Goal: Task Accomplishment & Management: Use online tool/utility

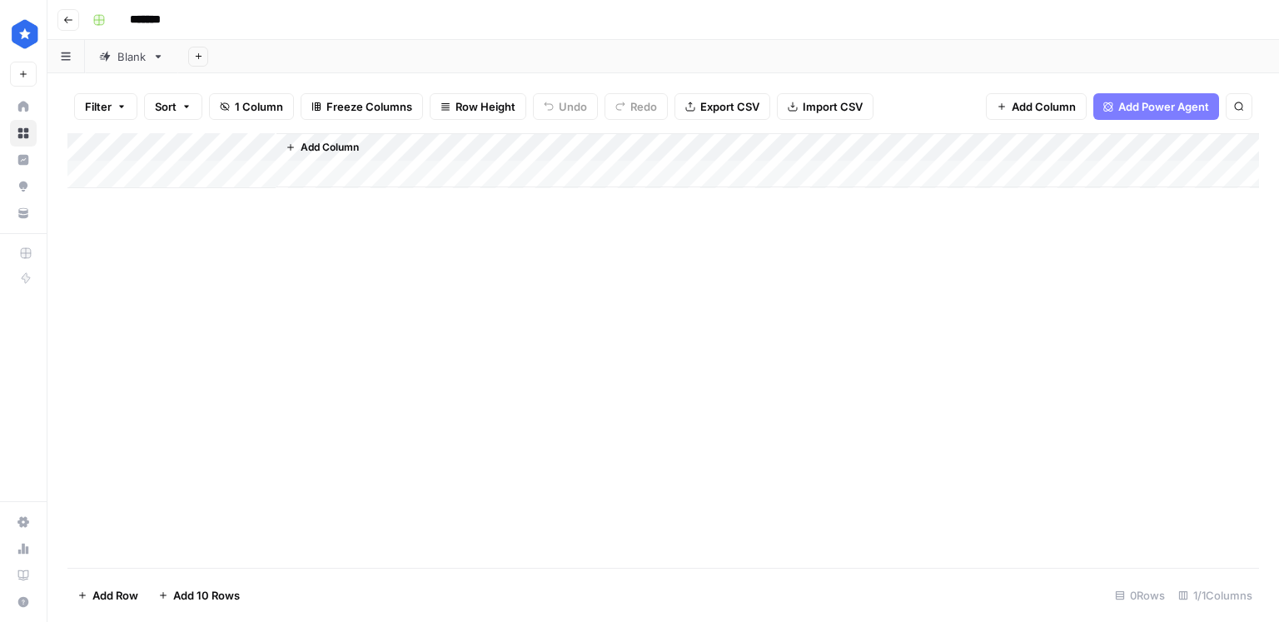
click at [123, 58] on div "Blank" at bounding box center [131, 56] width 28 height 17
click at [716, 338] on div "Add Column" at bounding box center [663, 350] width 1192 height 435
click at [1217, 524] on div "Add Column" at bounding box center [663, 350] width 1192 height 435
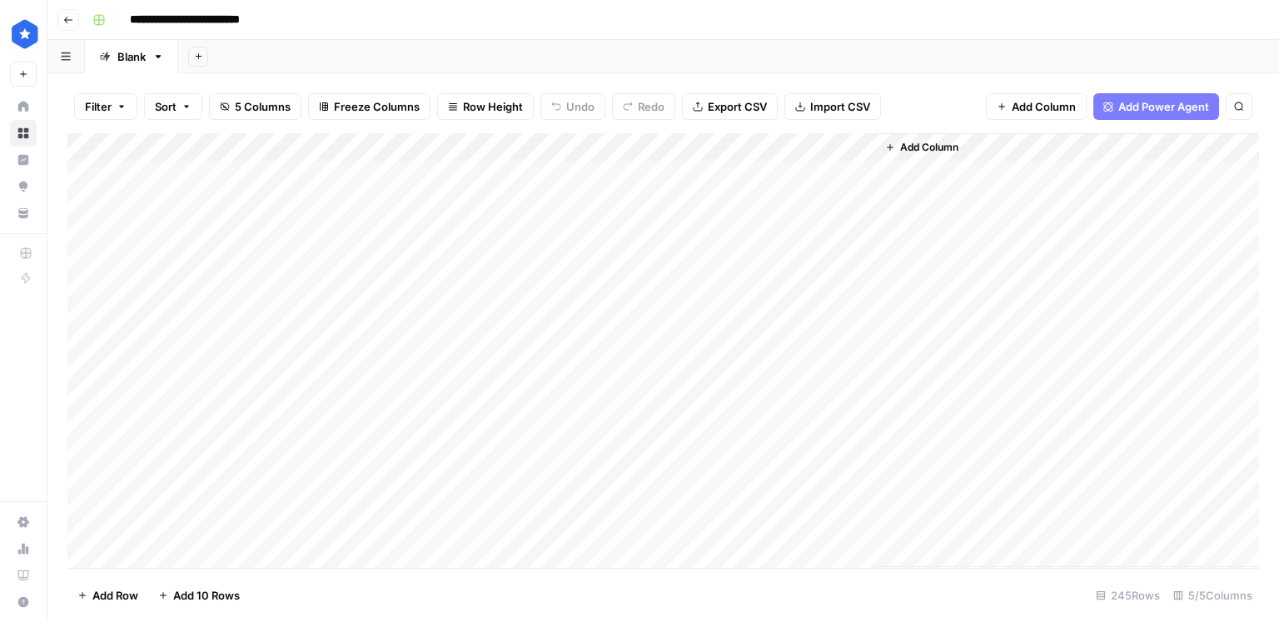
click at [686, 145] on div "Add Column" at bounding box center [663, 350] width 1192 height 435
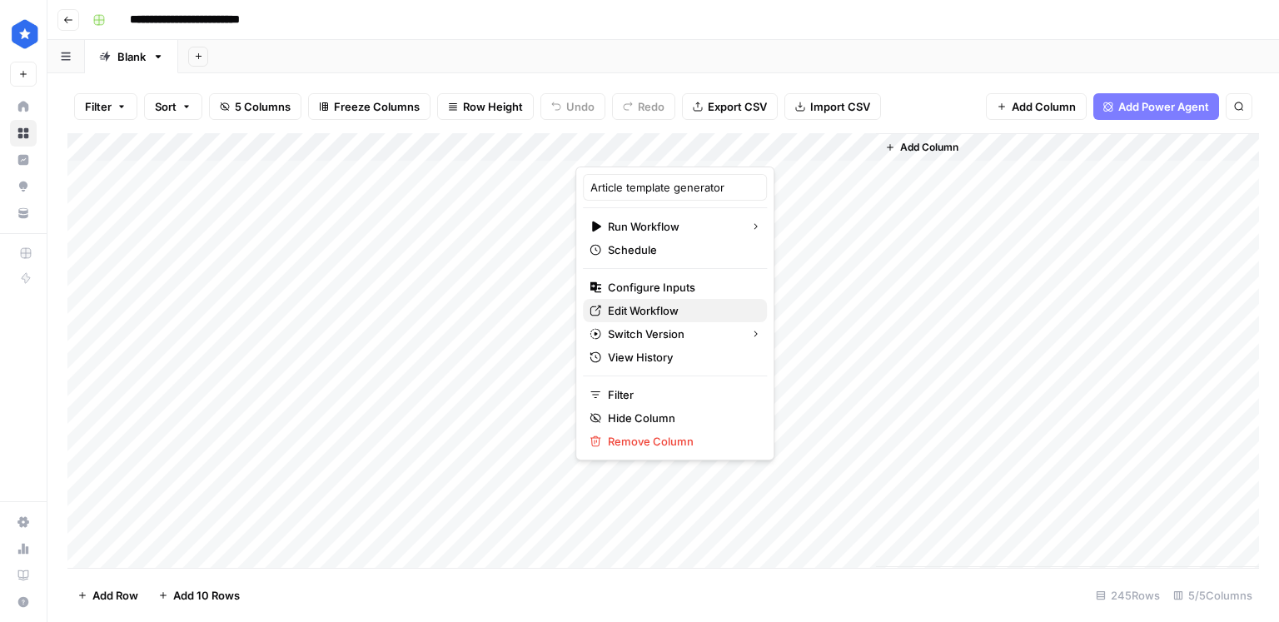
click at [661, 303] on span "Edit Workflow" at bounding box center [681, 310] width 146 height 17
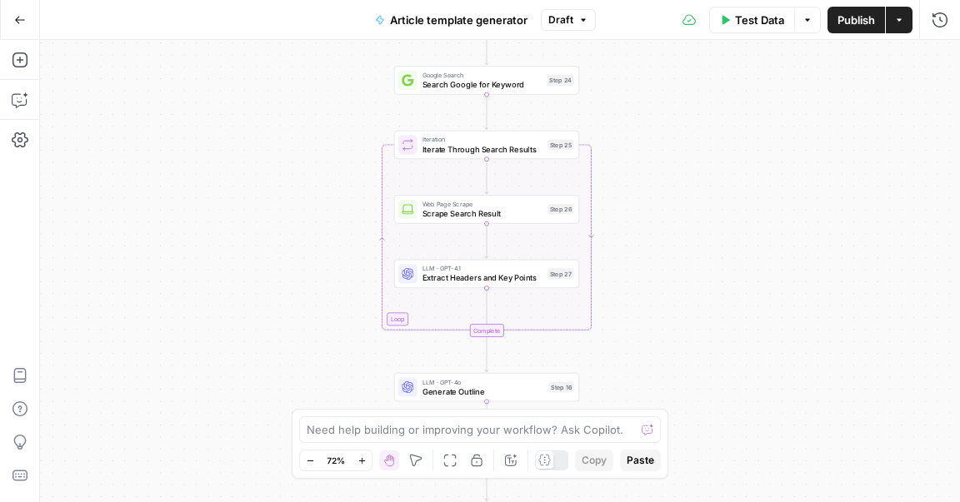
drag, startPoint x: 395, startPoint y: 247, endPoint x: 220, endPoint y: 182, distance: 186.6
click at [220, 182] on div "Workflow Input Settings Inputs Google Search Search Google for Keyword Step 24 …" at bounding box center [500, 271] width 920 height 462
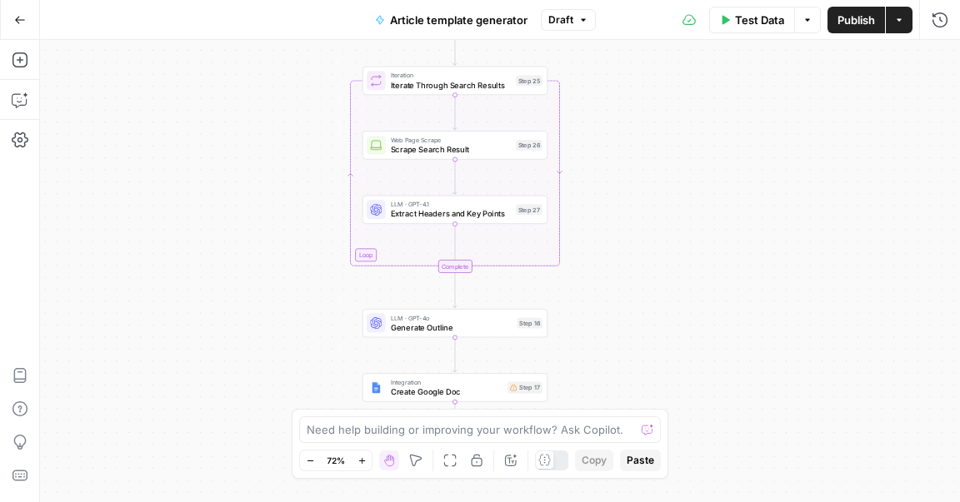
drag, startPoint x: 778, startPoint y: 239, endPoint x: 730, endPoint y: 149, distance: 102.1
click at [730, 148] on div "Workflow Input Settings Inputs Google Search Search Google for Keyword Step 24 …" at bounding box center [500, 271] width 920 height 462
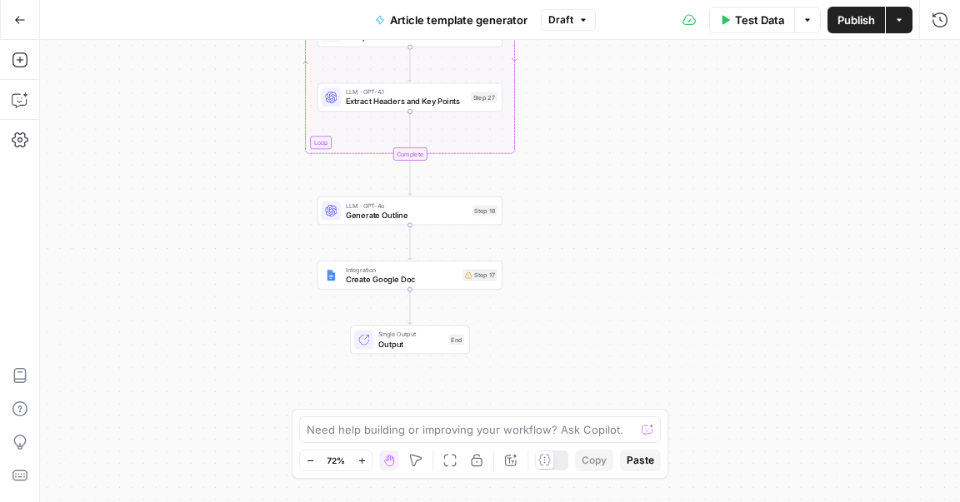
drag, startPoint x: 736, startPoint y: 226, endPoint x: 714, endPoint y: 158, distance: 71.1
click at [714, 158] on div "Workflow Input Settings Inputs Google Search Search Google for Keyword Step 24 …" at bounding box center [500, 271] width 920 height 462
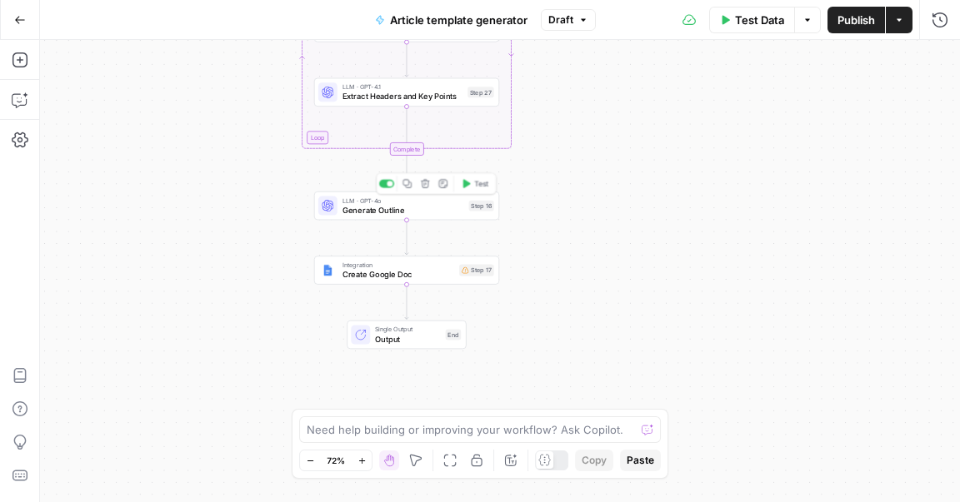
click at [411, 204] on span "Generate Outline" at bounding box center [403, 210] width 122 height 12
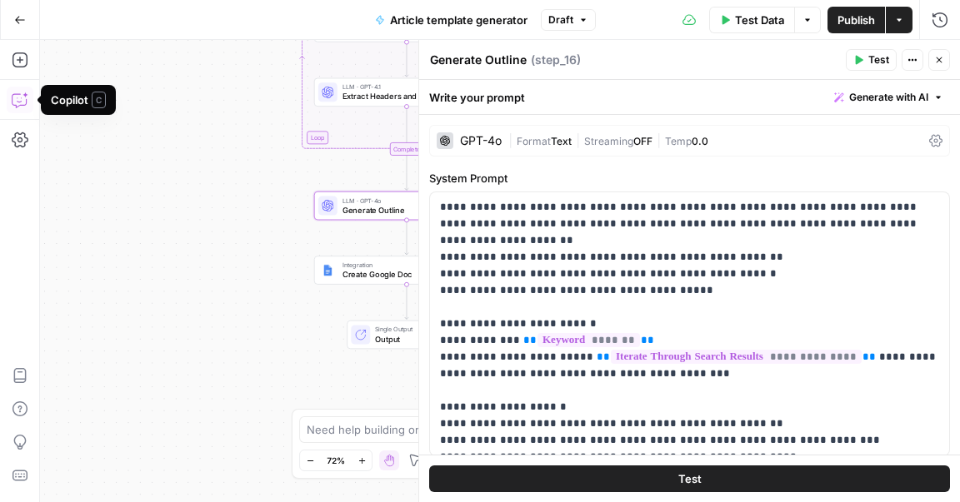
click at [17, 106] on icon "button" at bounding box center [19, 100] width 14 height 13
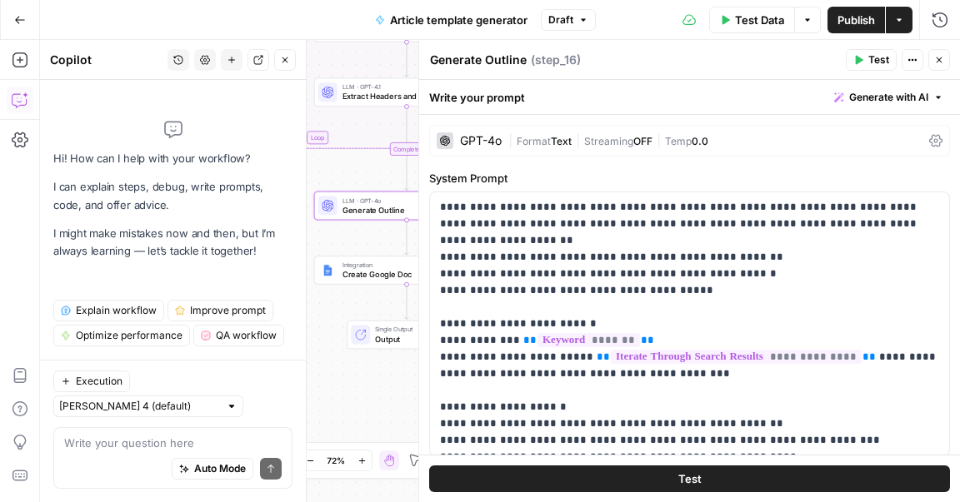
click at [102, 438] on textarea at bounding box center [172, 443] width 217 height 17
type textarea "describe how this workflow works"
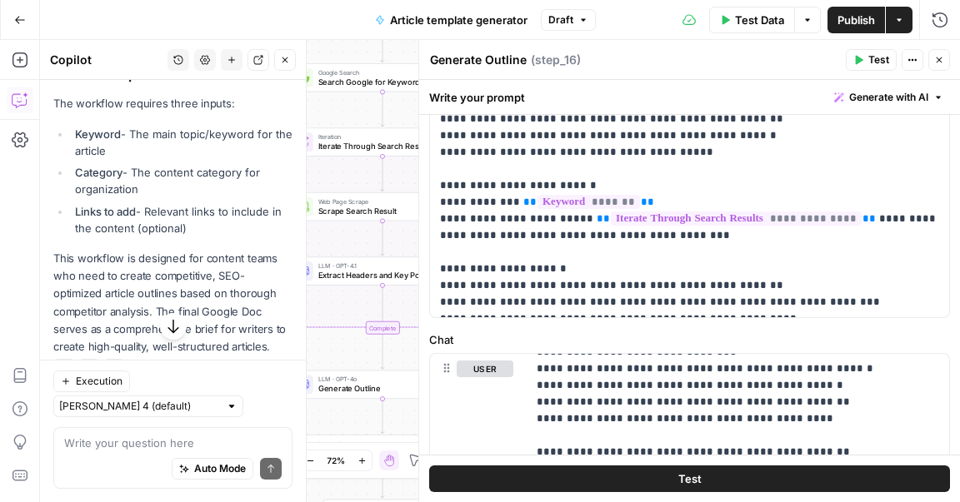
scroll to position [133, 0]
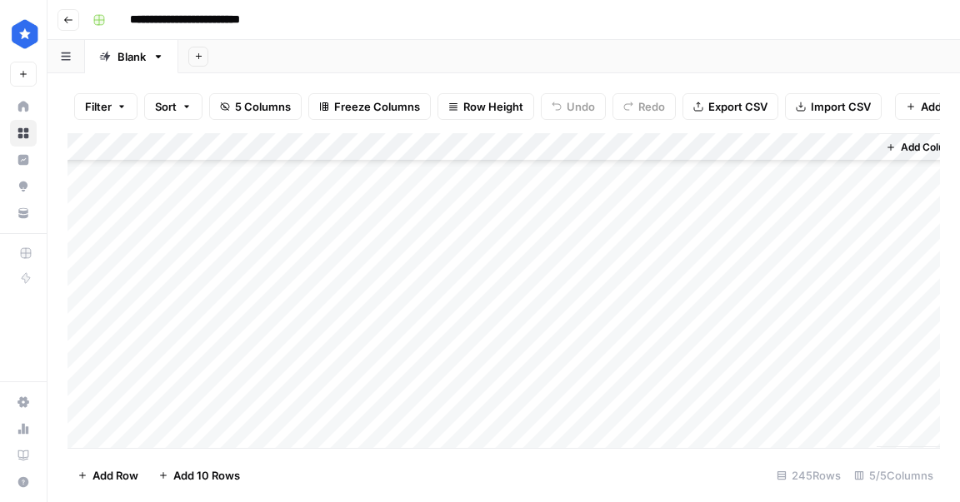
scroll to position [1183, 0]
click at [498, 262] on div "Add Column" at bounding box center [503, 290] width 872 height 315
click at [828, 415] on div "Add Column" at bounding box center [503, 290] width 872 height 315
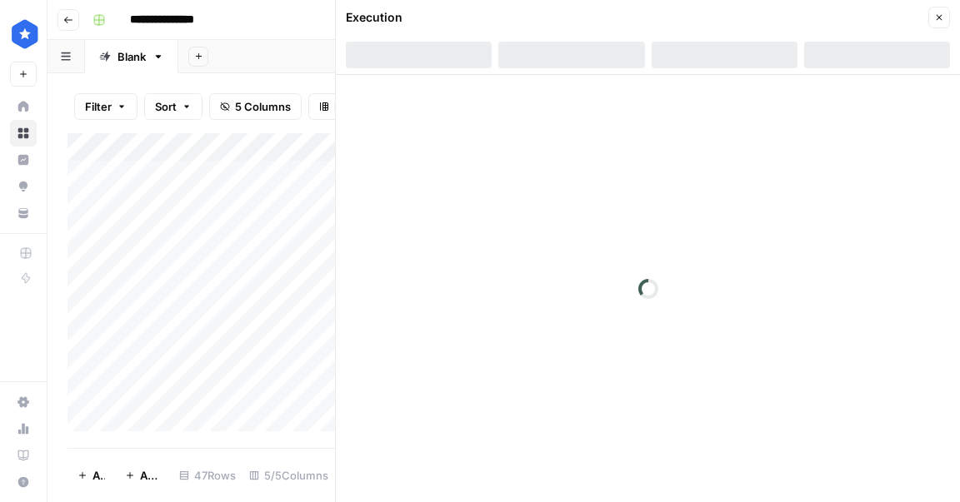
click at [940, 22] on button "Close" at bounding box center [939, 18] width 22 height 22
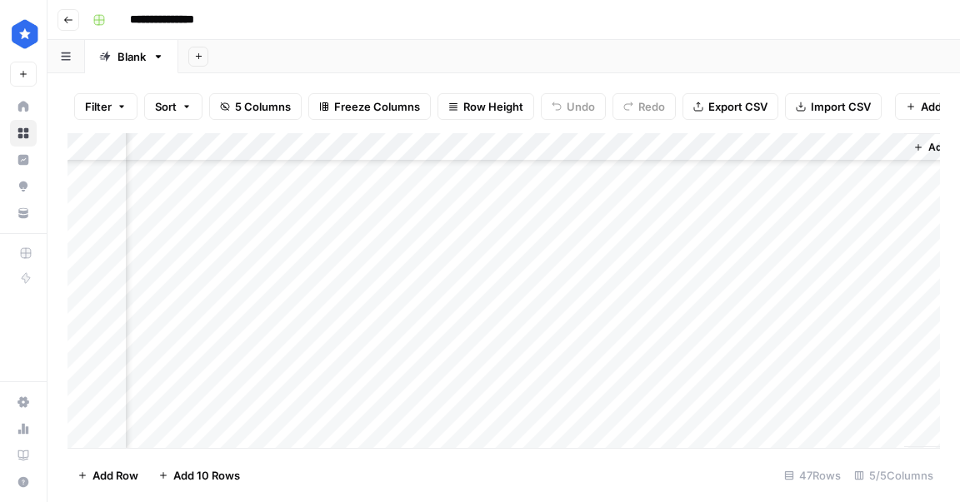
scroll to position [1070, 198]
click at [736, 406] on div "Add Column" at bounding box center [503, 290] width 872 height 315
click at [562, 145] on div "Add Column" at bounding box center [503, 290] width 872 height 315
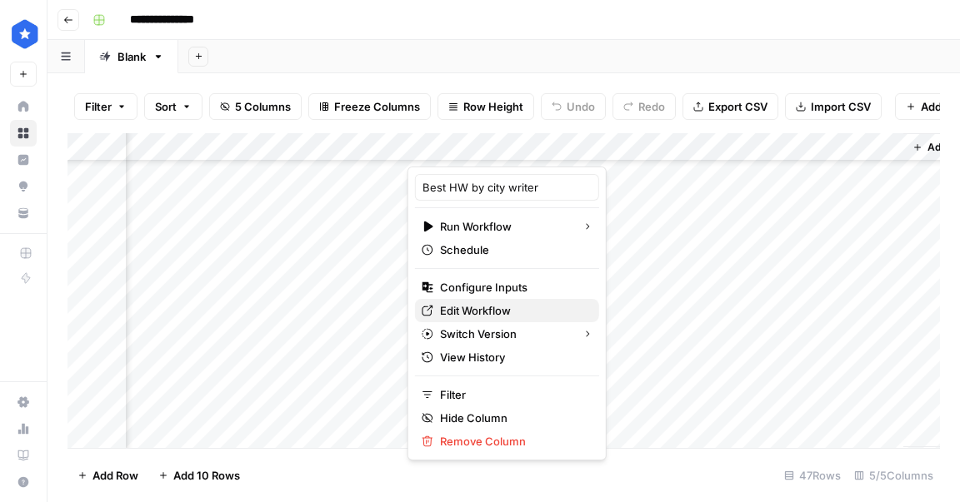
click at [472, 305] on span "Edit Workflow" at bounding box center [513, 310] width 146 height 17
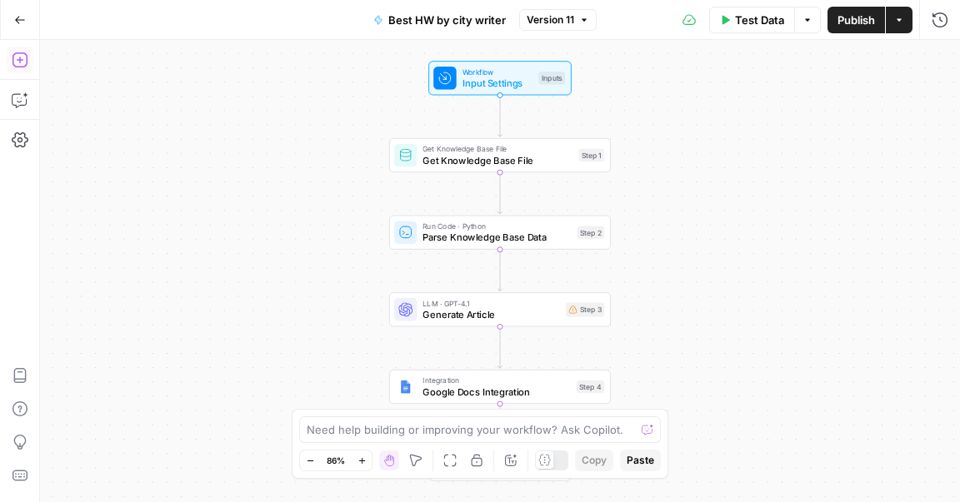
click at [27, 56] on icon "button" at bounding box center [19, 59] width 15 height 15
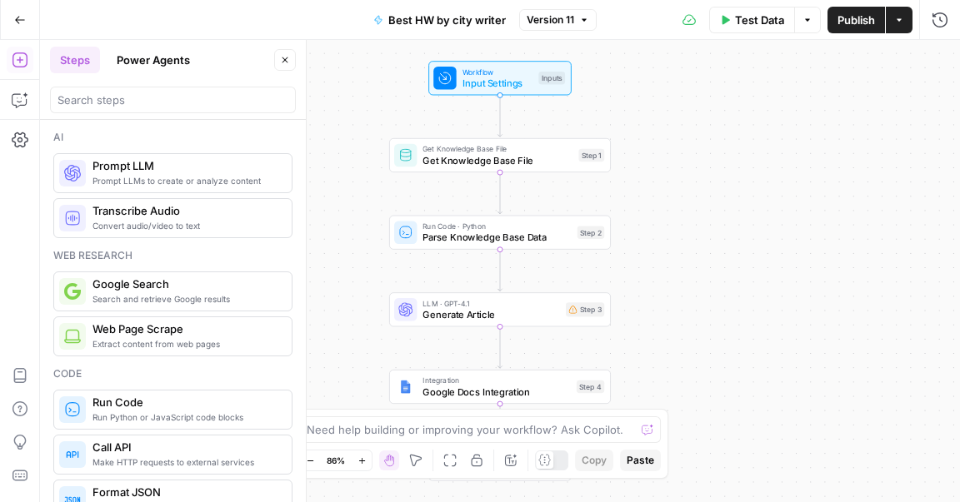
drag, startPoint x: 22, startPoint y: 62, endPoint x: 19, endPoint y: 71, distance: 9.0
click at [22, 62] on icon "button" at bounding box center [20, 60] width 17 height 17
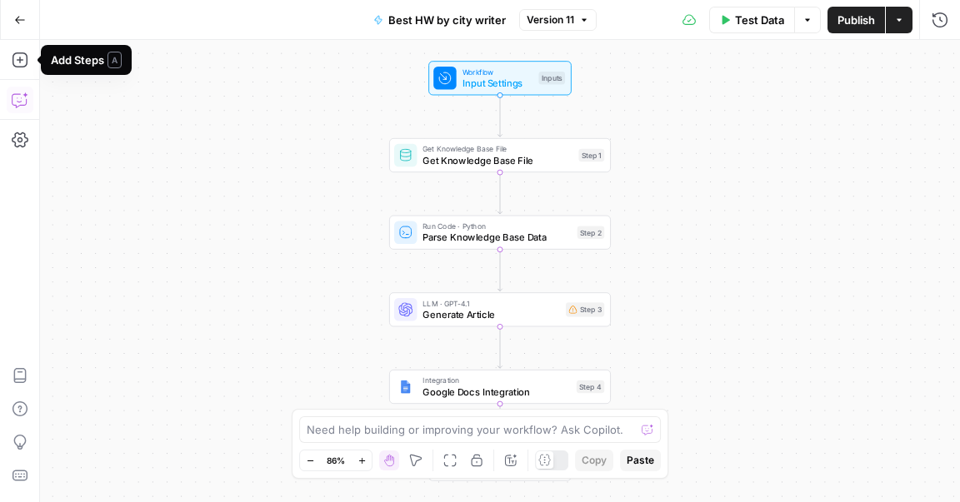
click at [18, 87] on button "Copilot" at bounding box center [20, 100] width 27 height 27
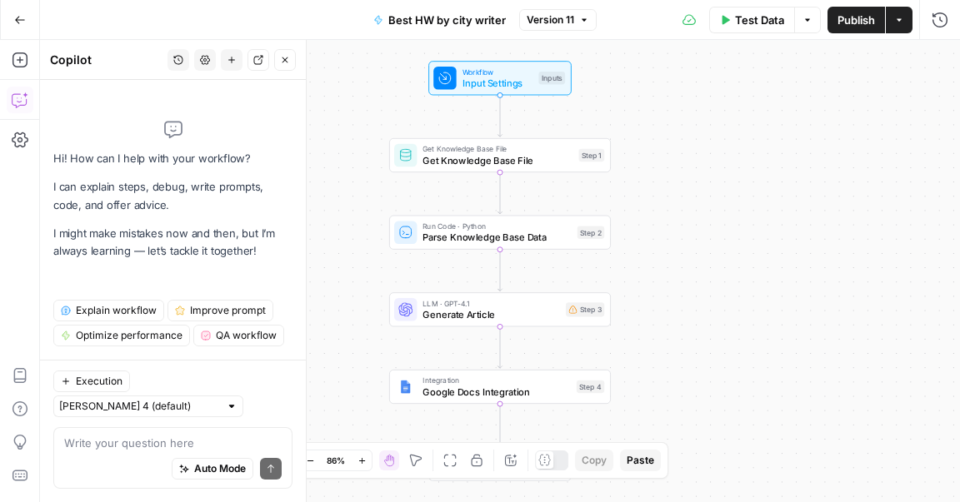
click at [112, 439] on textarea at bounding box center [172, 443] width 217 height 17
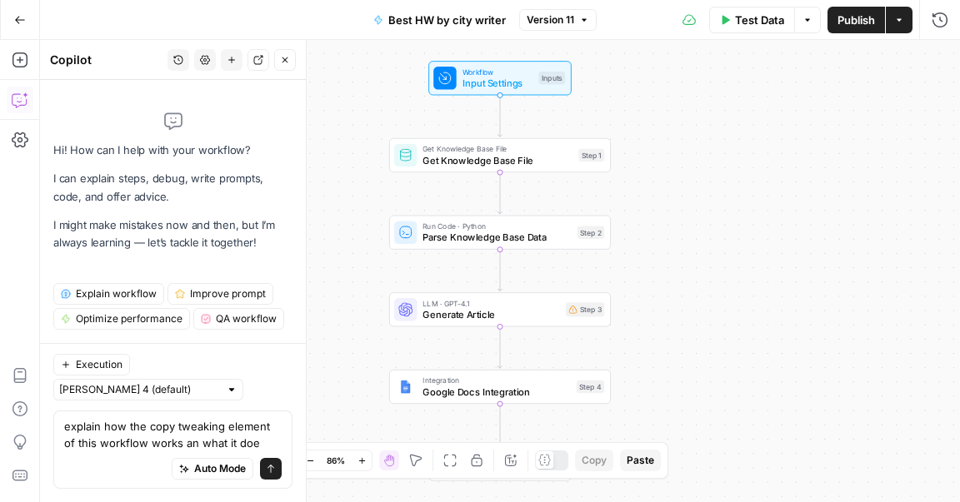
type textarea "explain how the copy tweaking element of this workflow works an what it does"
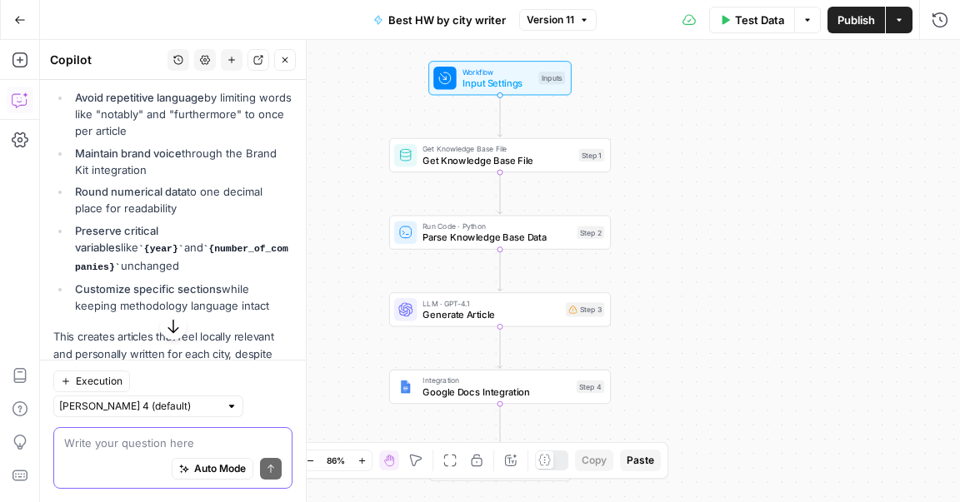
scroll to position [1125, 0]
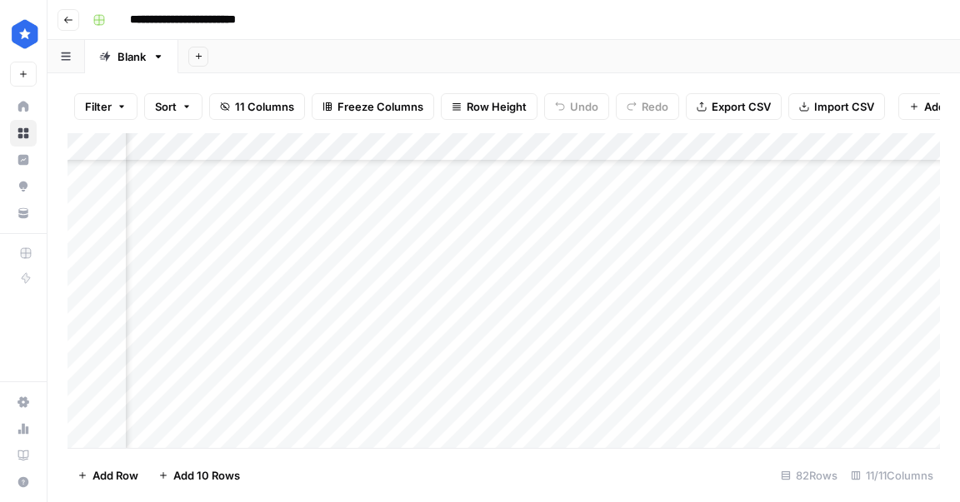
scroll to position [2062, 650]
click at [519, 402] on div "Add Column" at bounding box center [503, 290] width 872 height 315
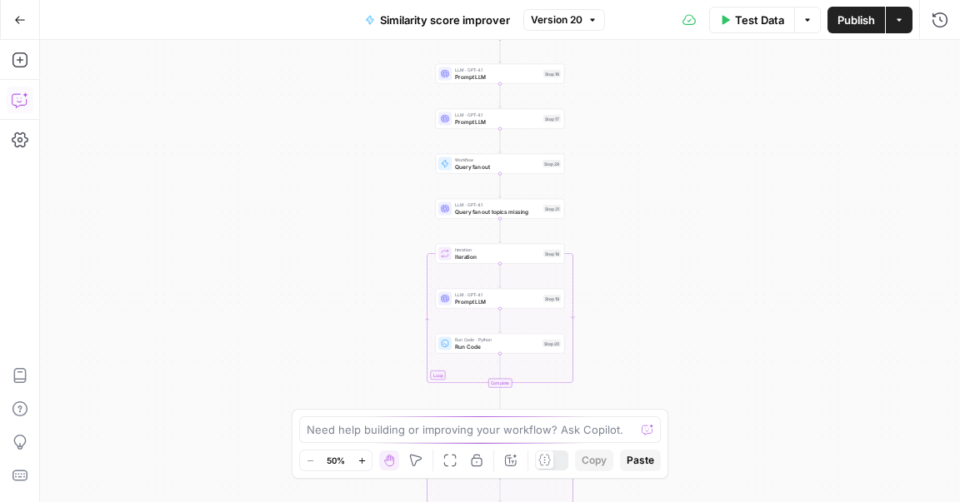
click at [18, 109] on button "Copilot" at bounding box center [20, 100] width 27 height 27
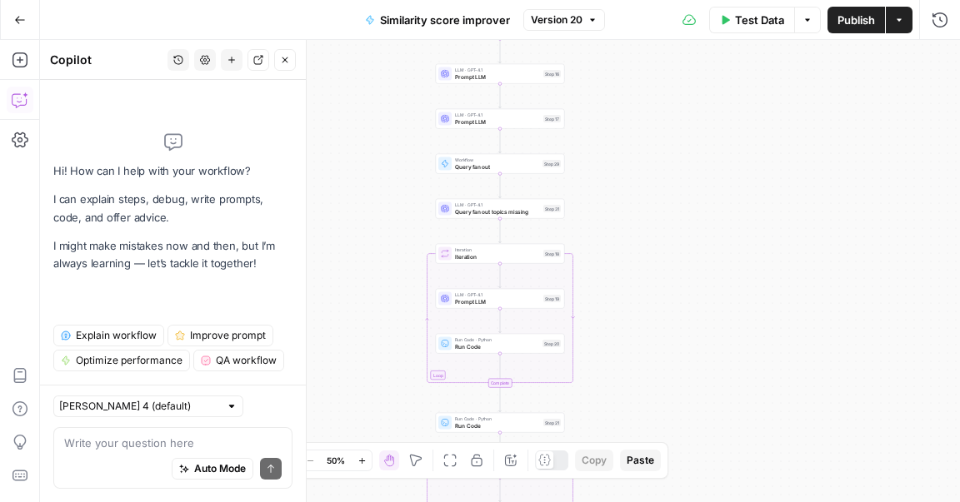
click at [132, 462] on div "Auto Mode Send" at bounding box center [172, 469] width 217 height 37
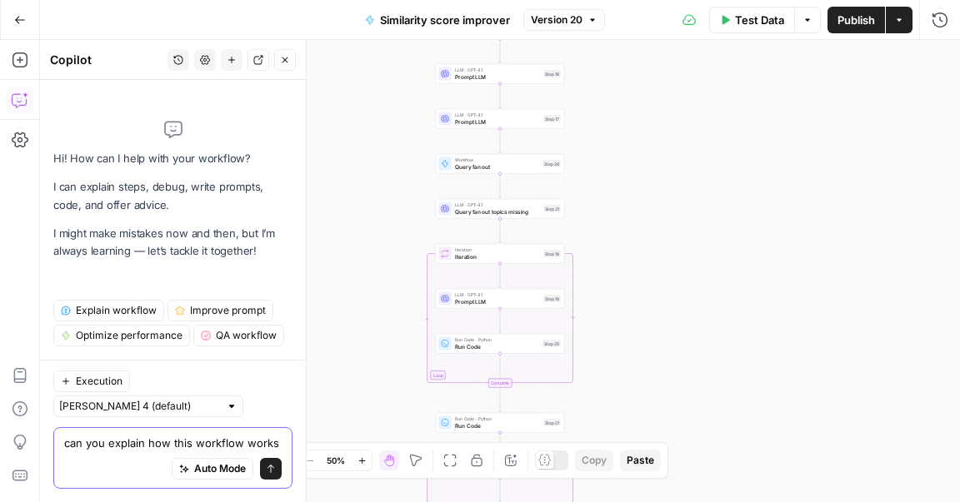
type textarea "can you explain how this workflow works?"
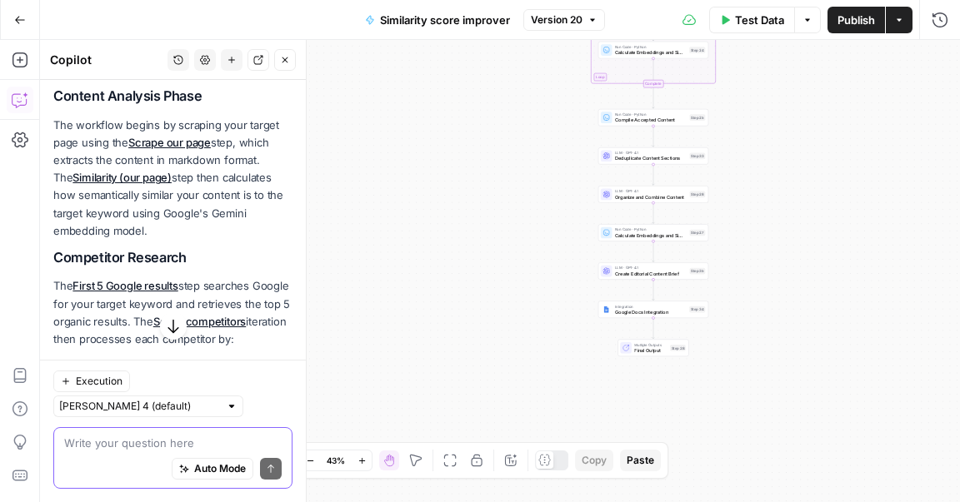
scroll to position [292, 0]
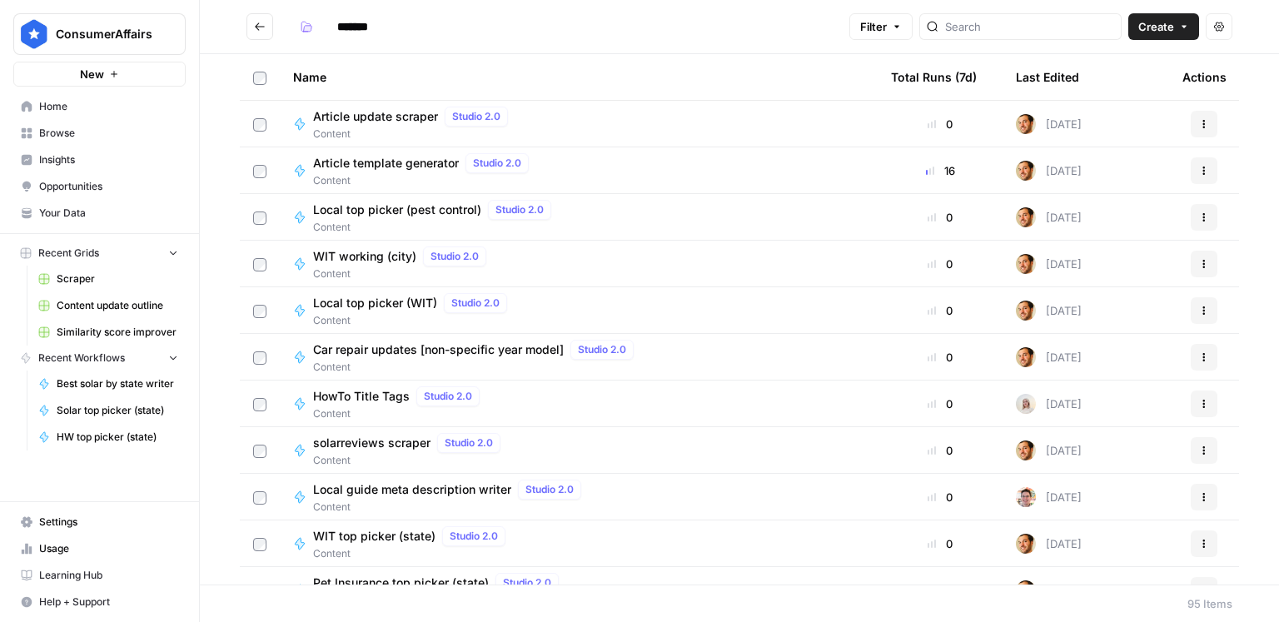
click at [1081, 82] on th "Last Edited" at bounding box center [1086, 77] width 167 height 46
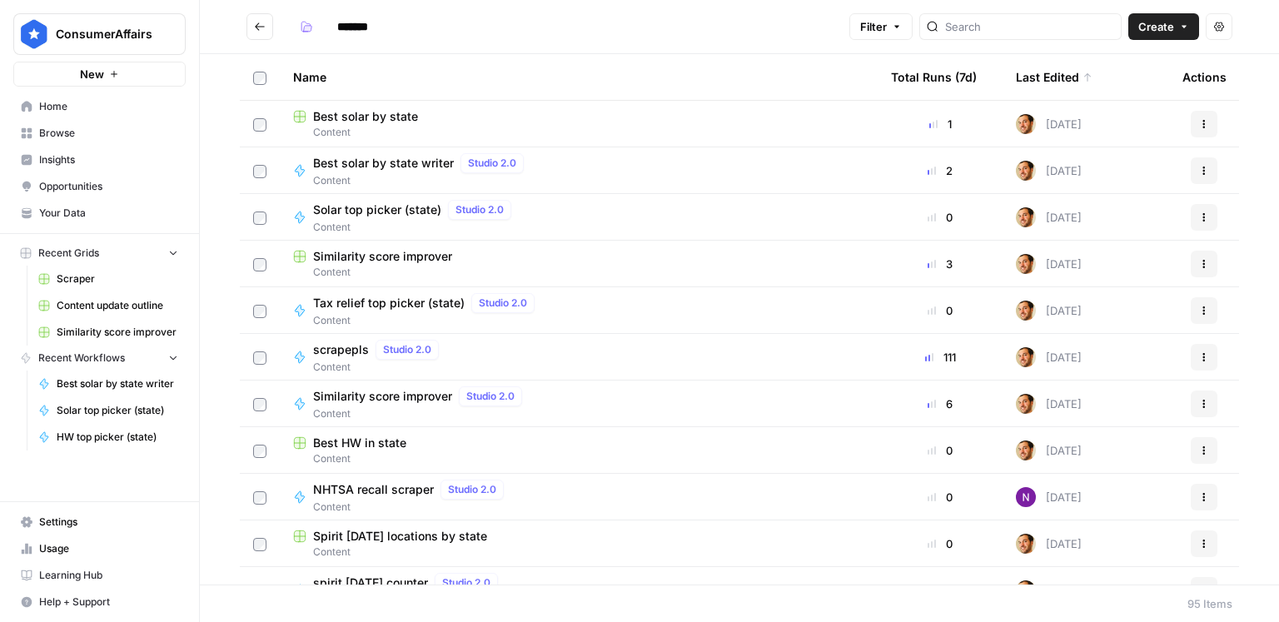
click at [1061, 87] on div "Last Edited" at bounding box center [1054, 77] width 77 height 46
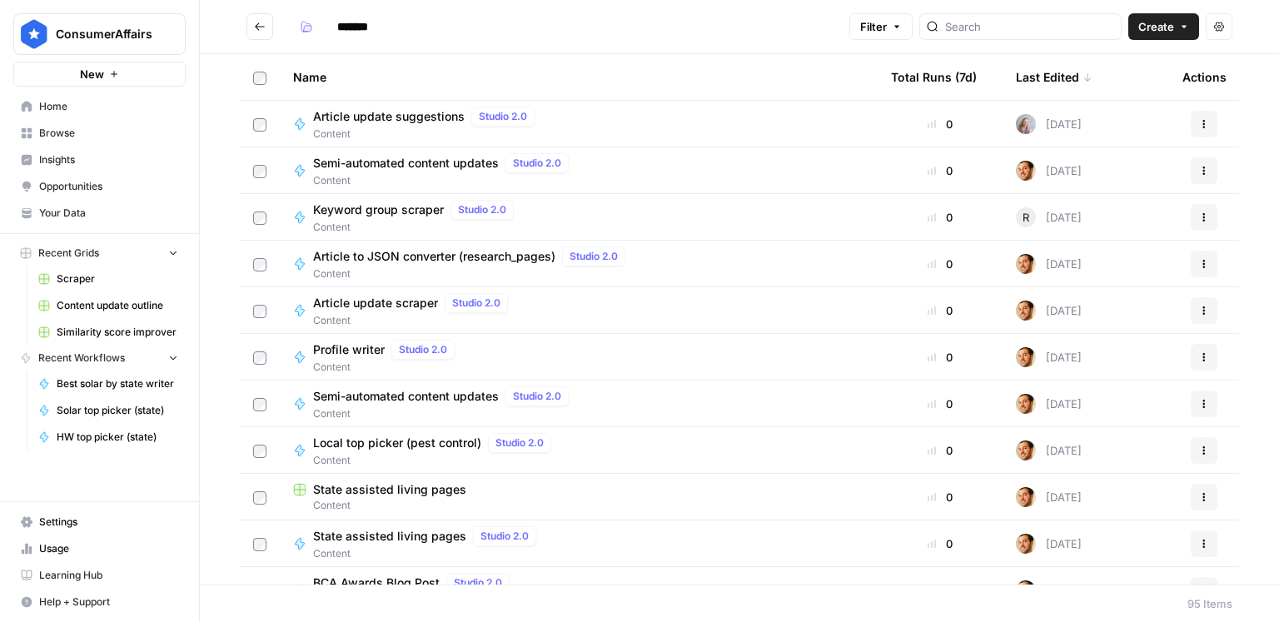
click at [1063, 82] on div "Last Edited" at bounding box center [1054, 77] width 77 height 46
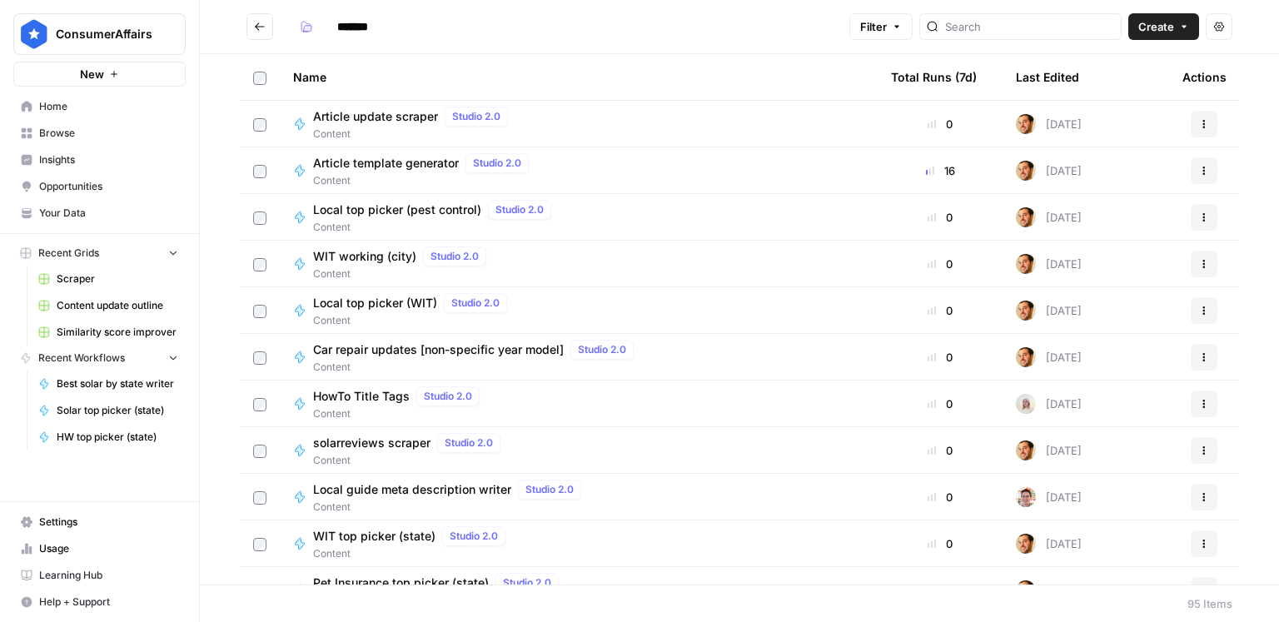
click at [1035, 76] on div "Last Edited" at bounding box center [1047, 77] width 63 height 46
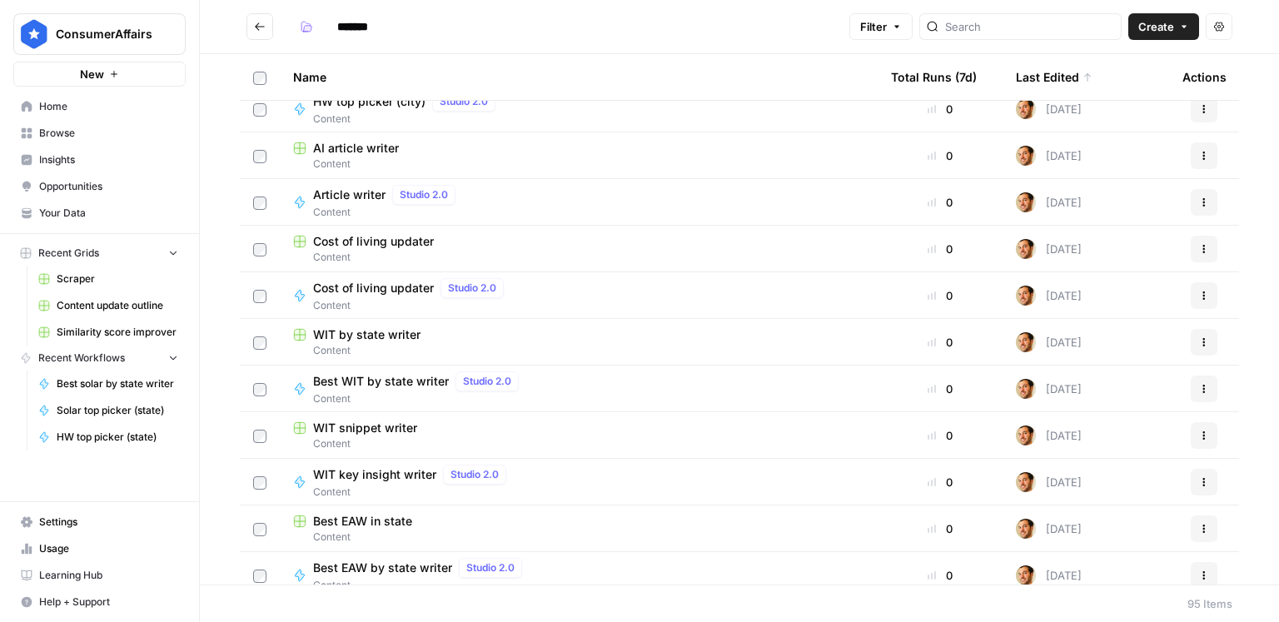
scroll to position [787, 0]
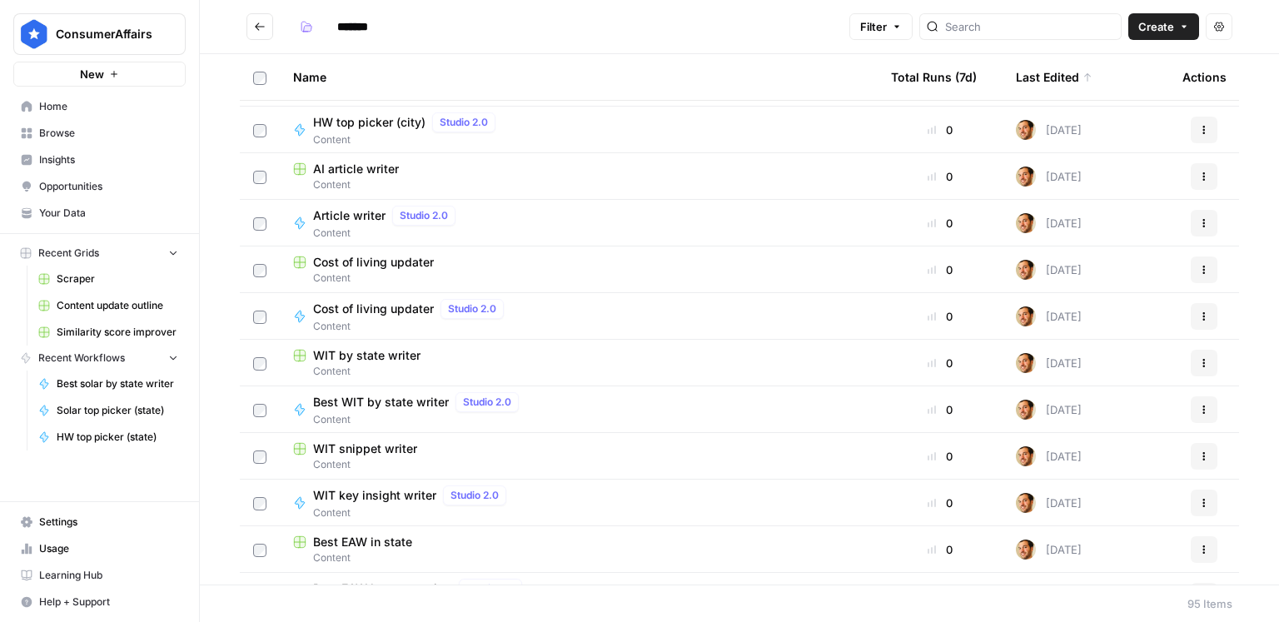
click at [376, 177] on span "Content" at bounding box center [578, 184] width 571 height 15
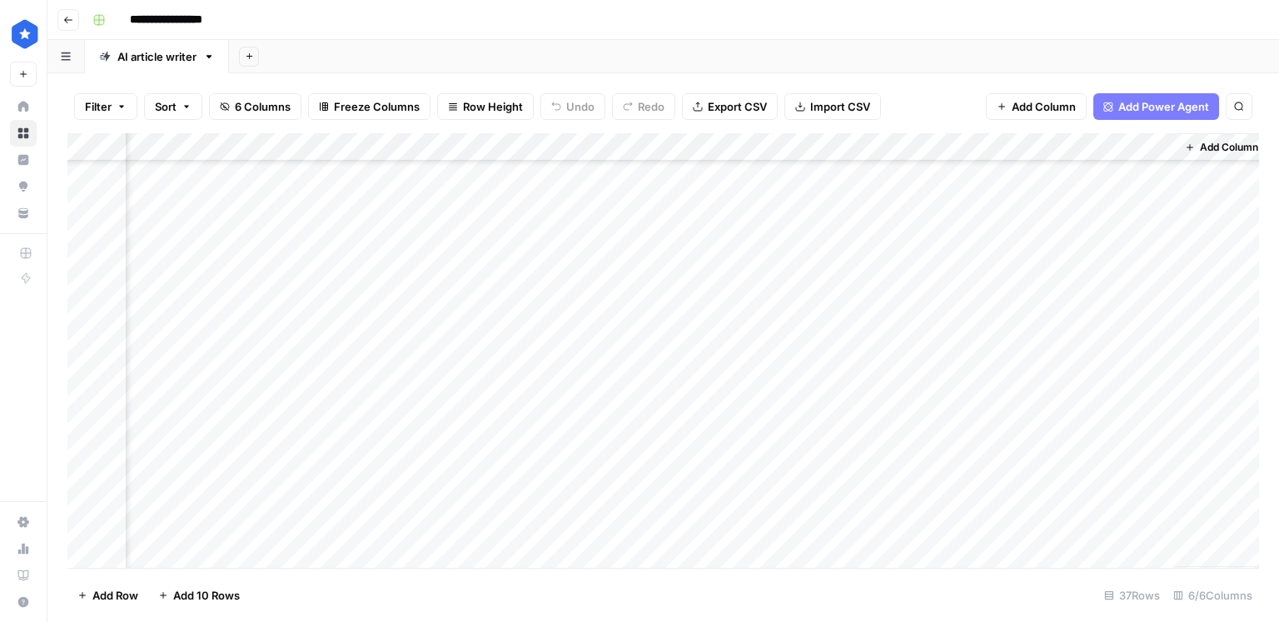
scroll to position [667, 129]
click at [1156, 521] on div "Add Column" at bounding box center [663, 350] width 1192 height 435
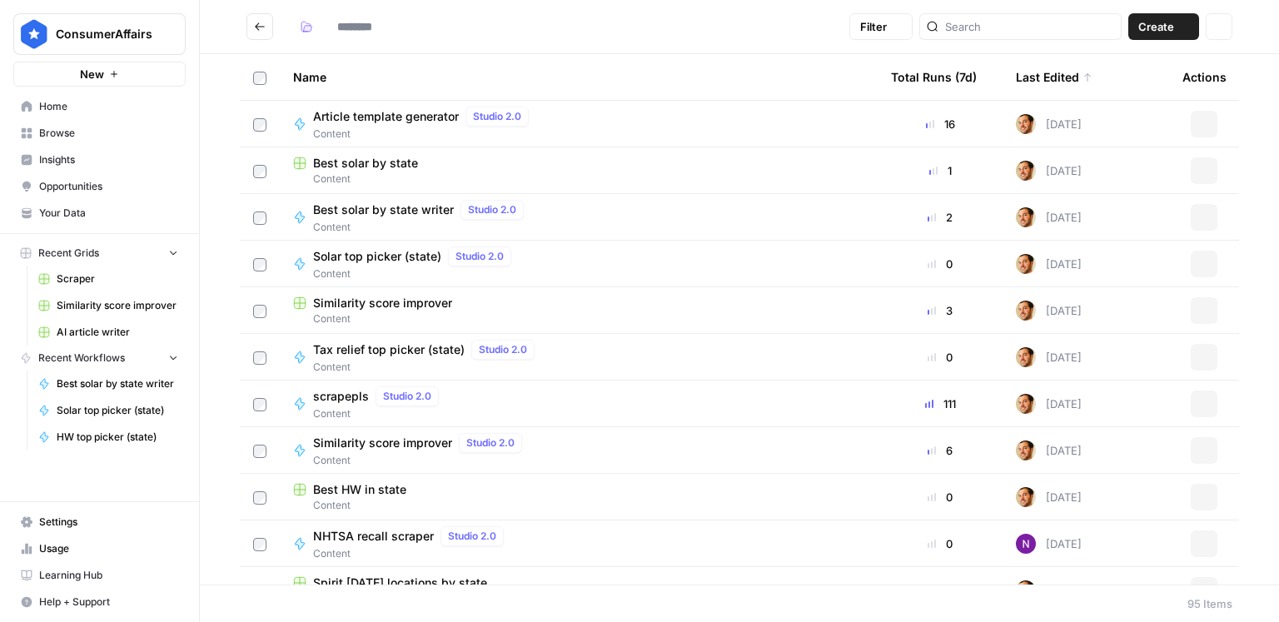
type input "*******"
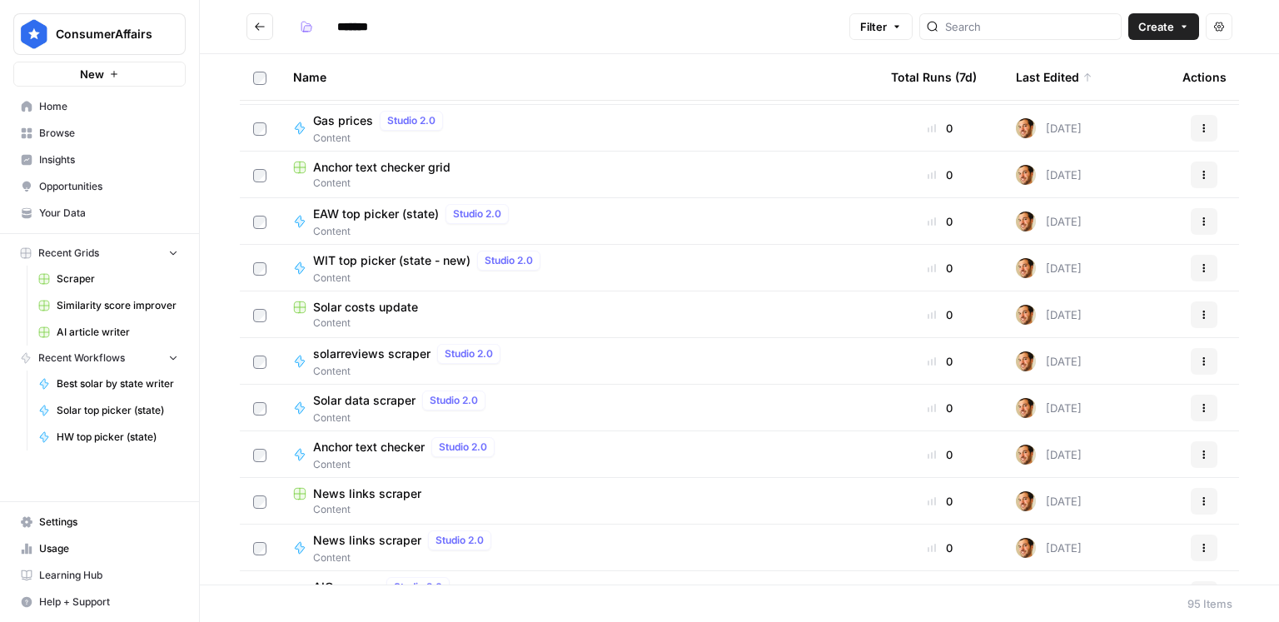
scroll to position [1344, 0]
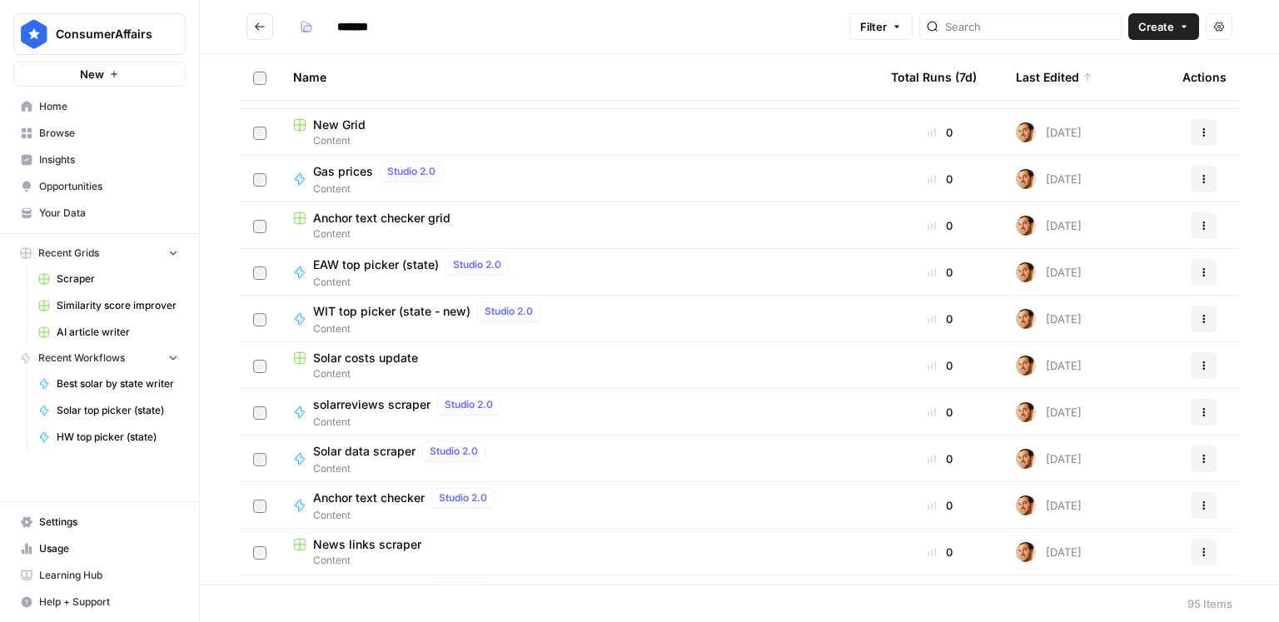
click at [456, 222] on div "Anchor text checker grid" at bounding box center [578, 218] width 571 height 17
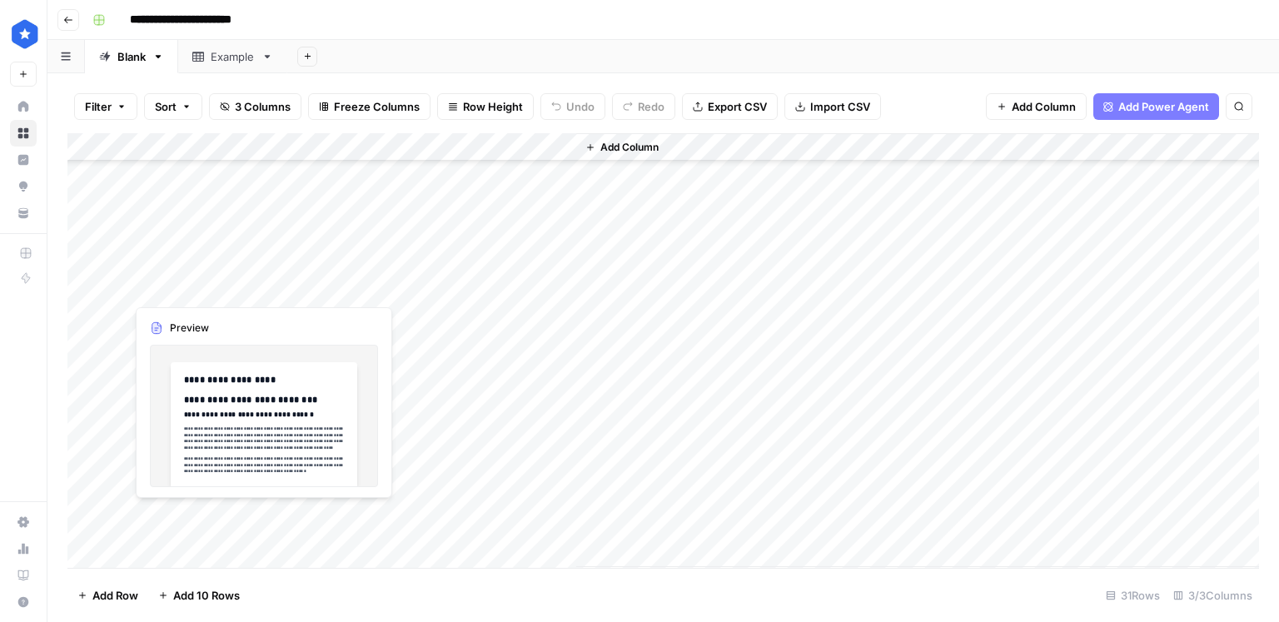
scroll to position [452, 0]
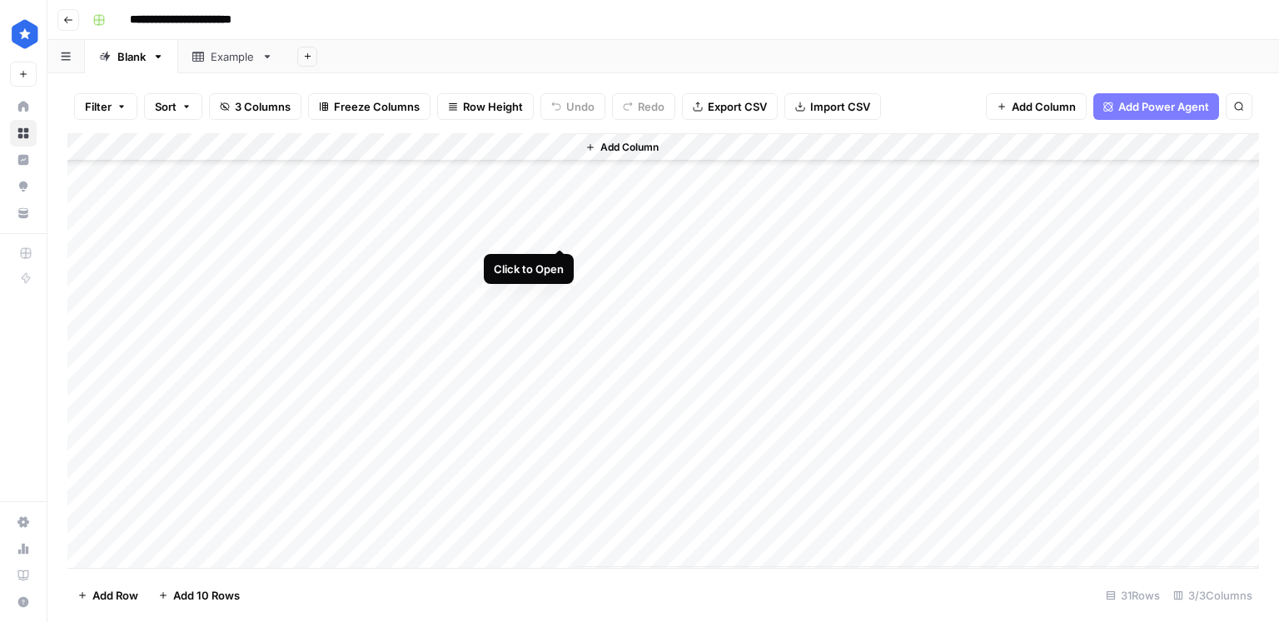
click at [563, 232] on div "Add Column" at bounding box center [663, 350] width 1192 height 435
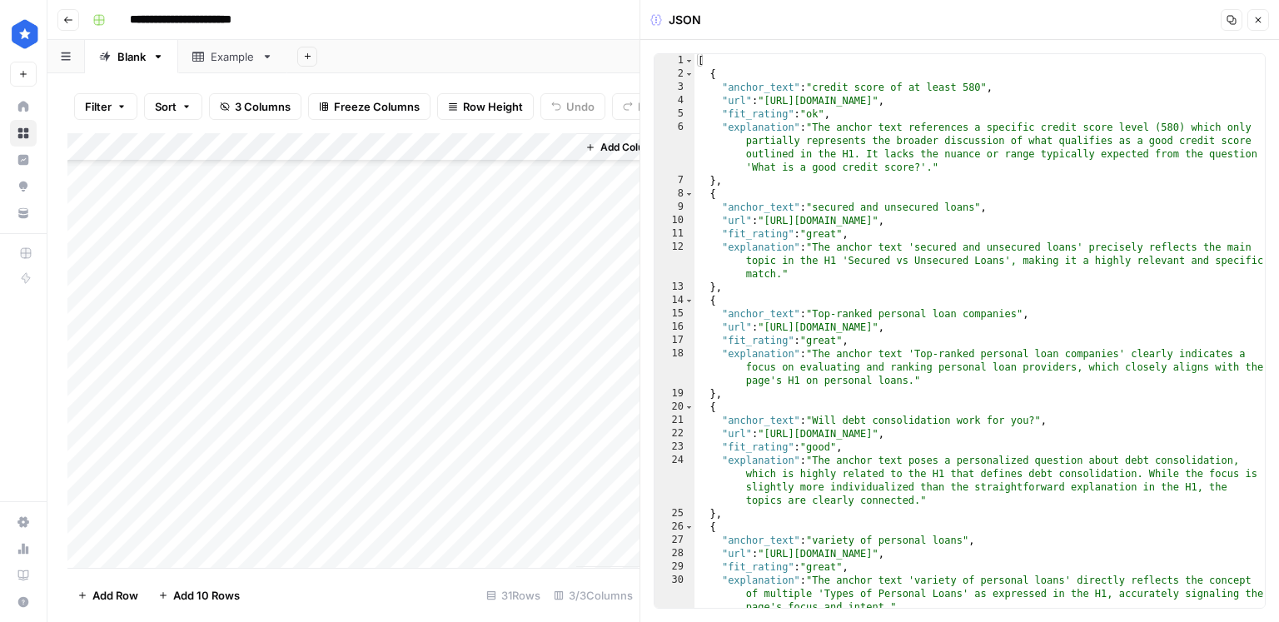
click at [1263, 23] on icon "button" at bounding box center [1259, 20] width 10 height 10
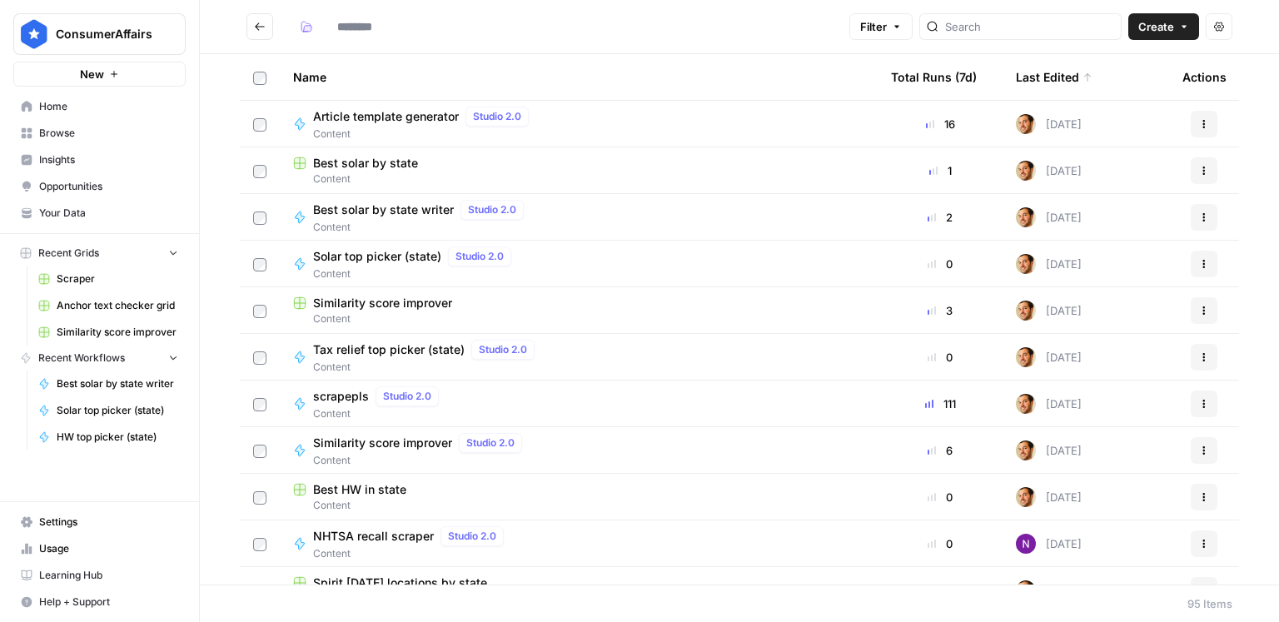
type input "*******"
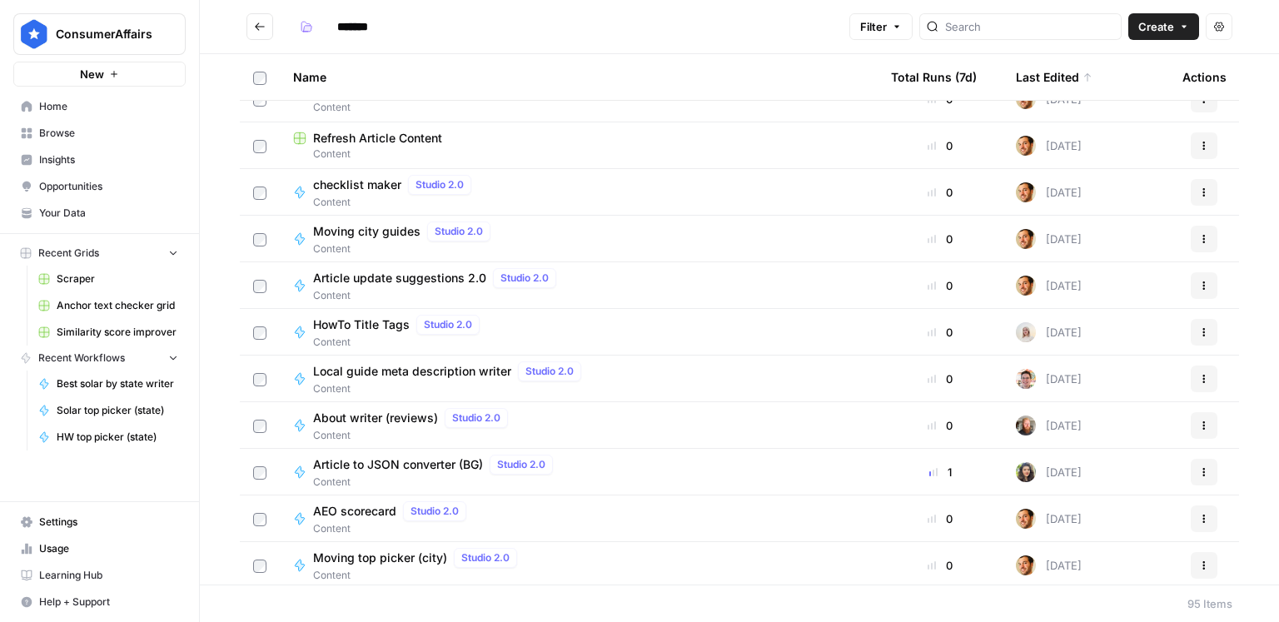
scroll to position [2136, 0]
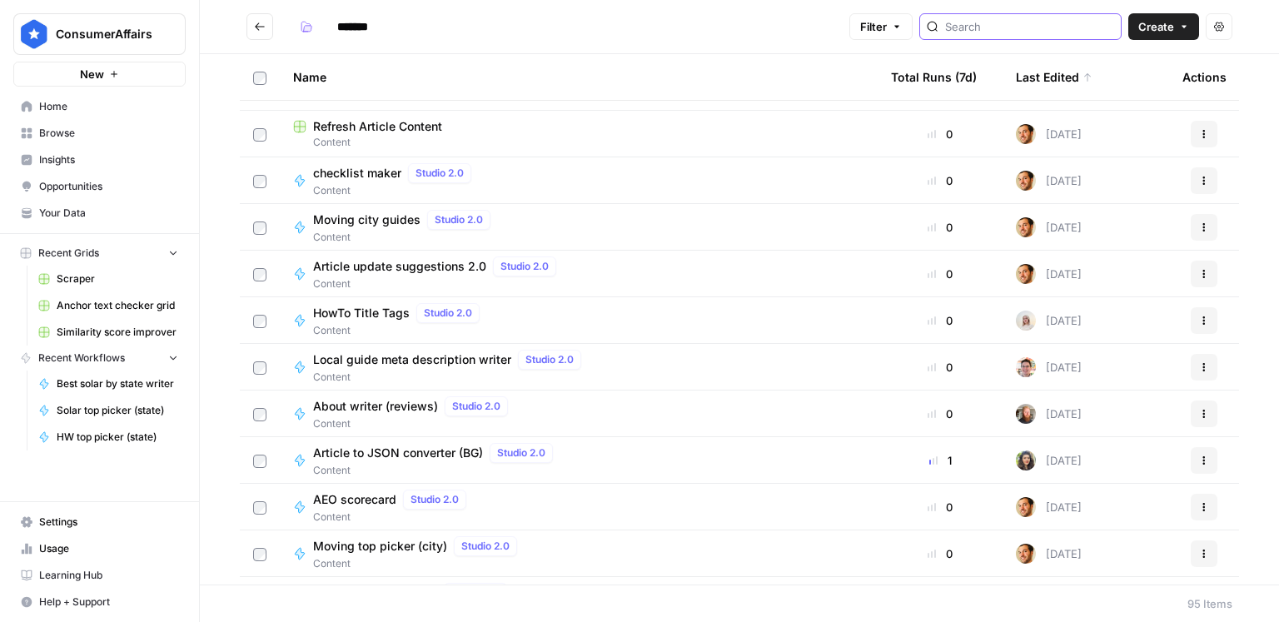
click at [1034, 33] on input "search" at bounding box center [1029, 26] width 169 height 17
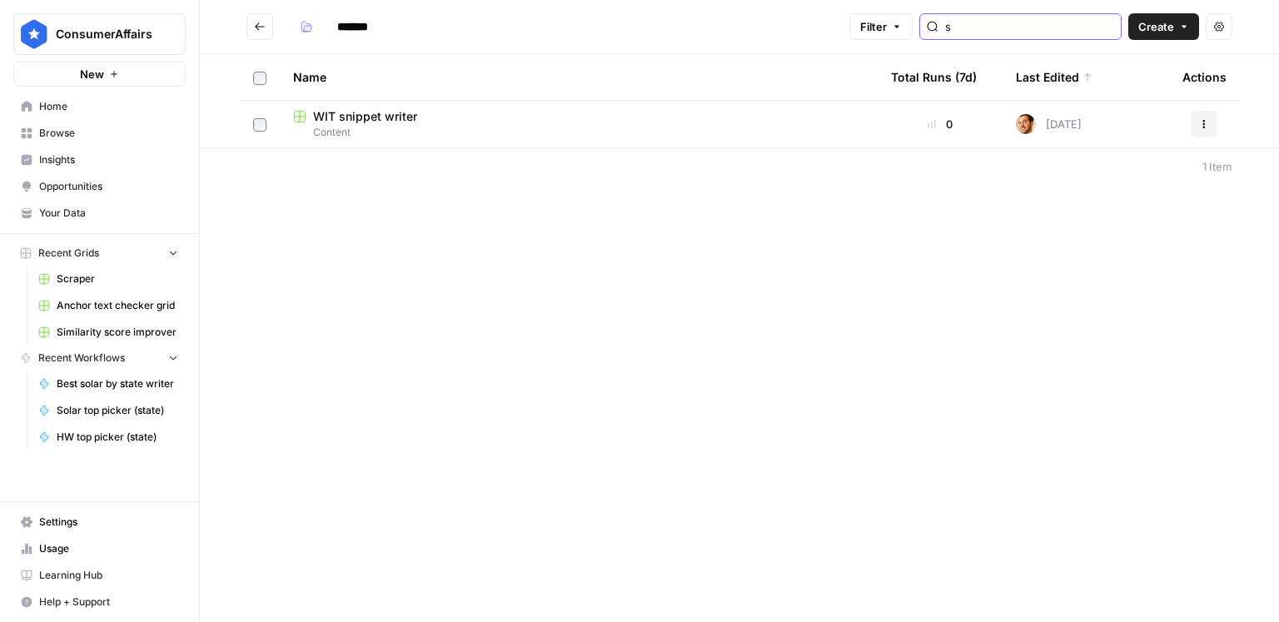
type input "s"
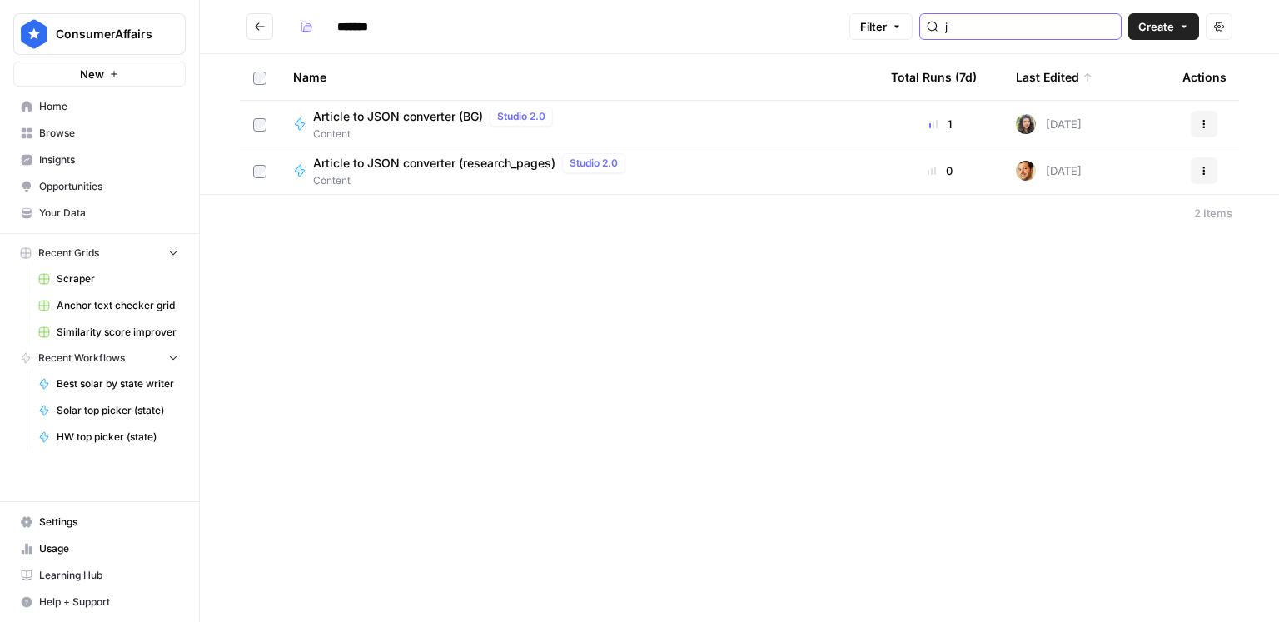
type input "j"
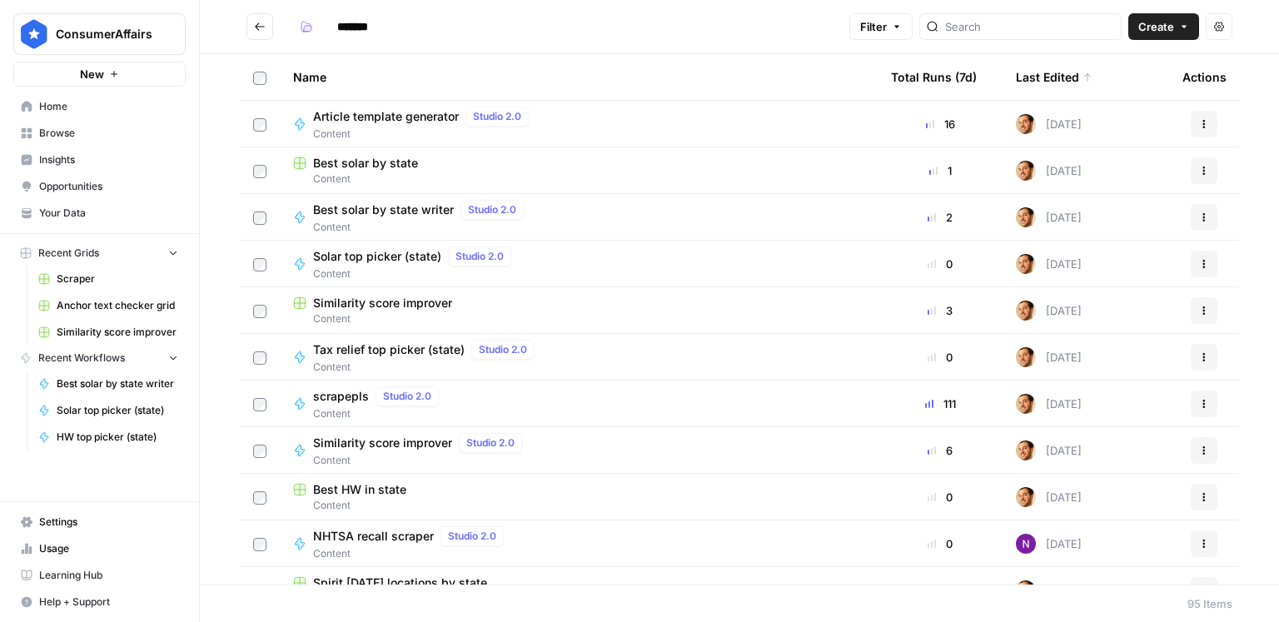
click at [258, 27] on icon "Go back" at bounding box center [260, 27] width 12 height 12
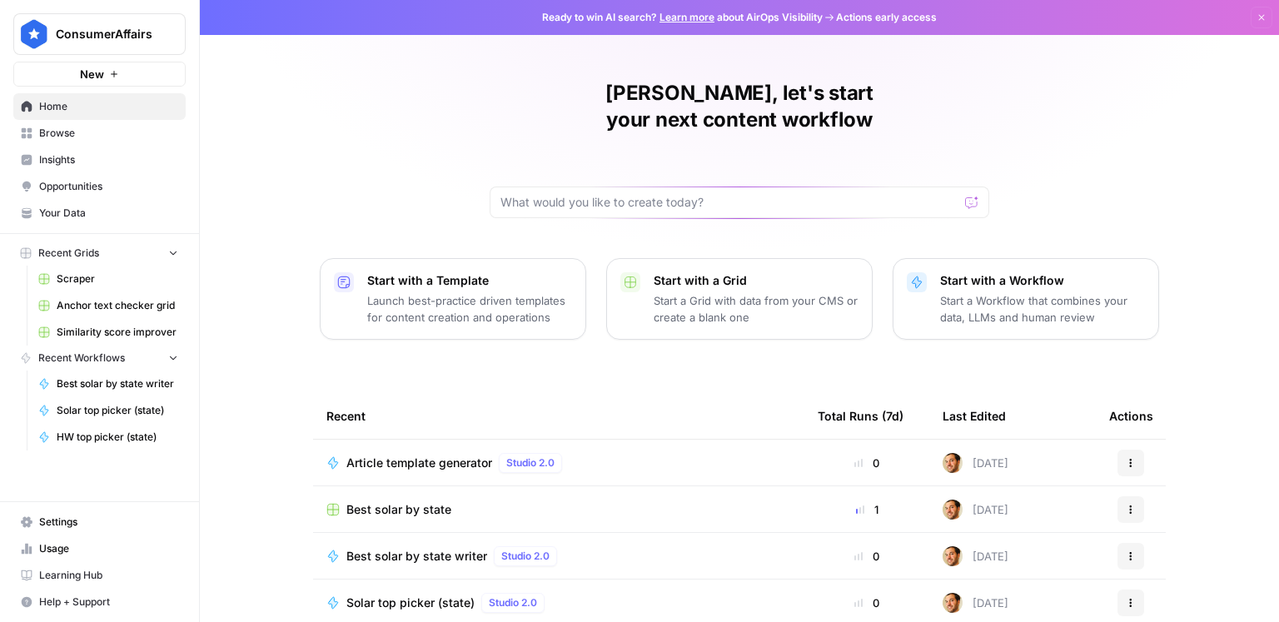
click at [91, 140] on span "Browse" at bounding box center [108, 133] width 139 height 15
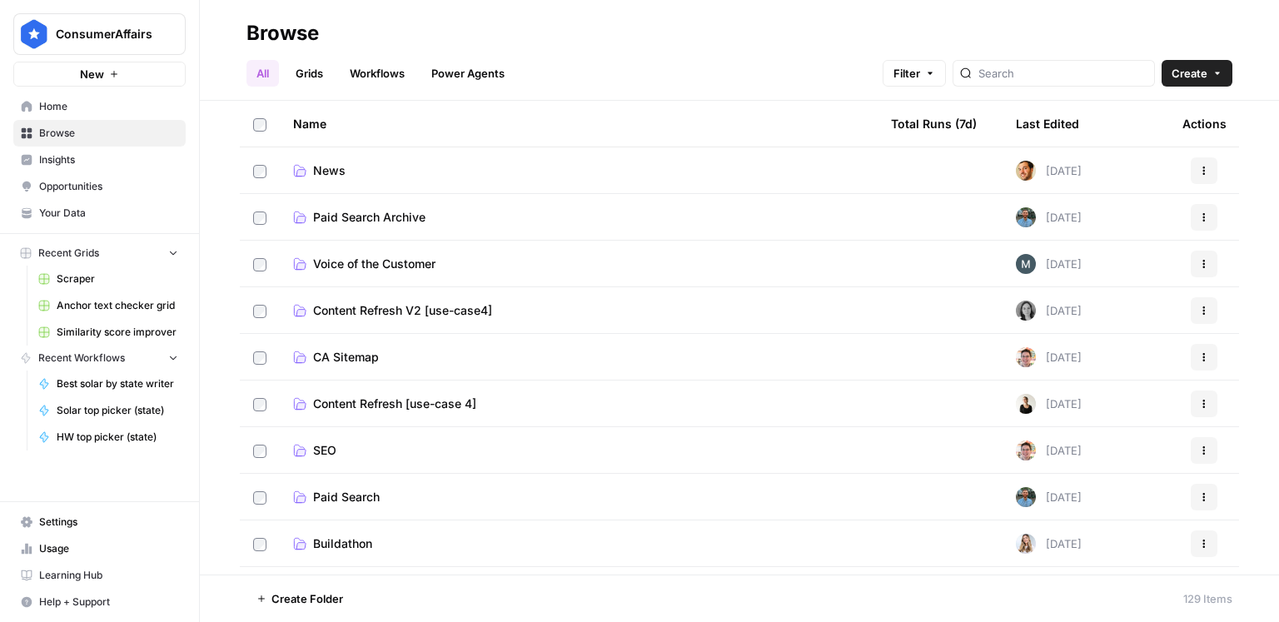
click at [332, 441] on td "SEO" at bounding box center [579, 450] width 598 height 46
click at [331, 445] on span "SEO" at bounding box center [324, 450] width 23 height 17
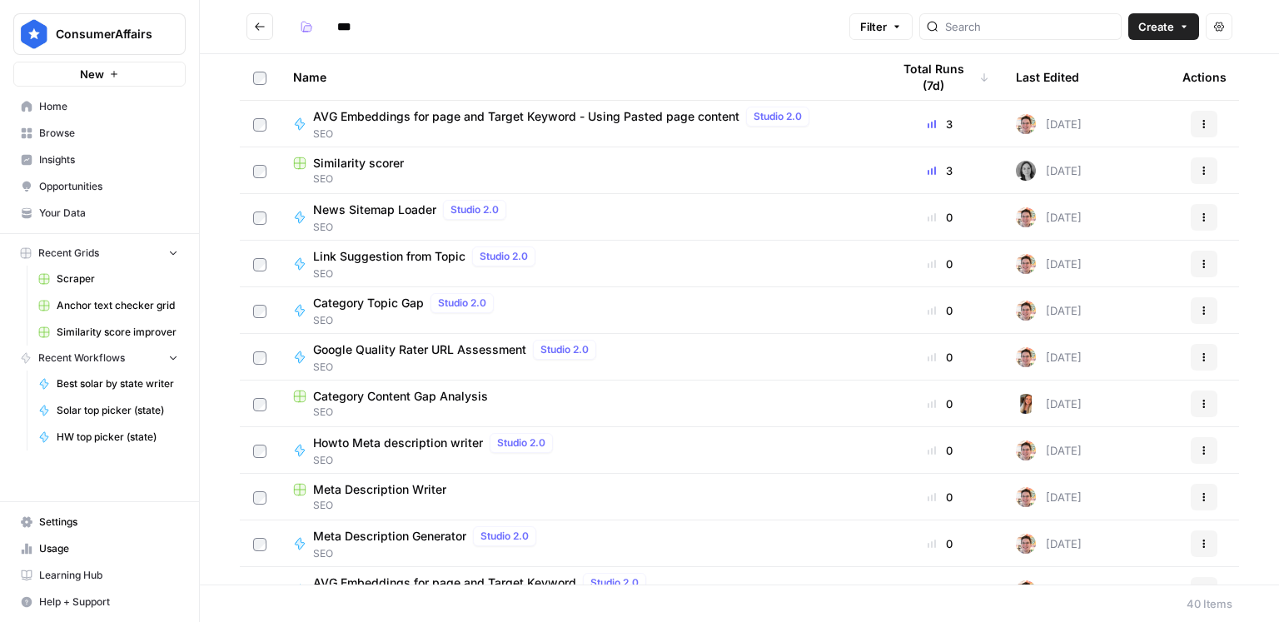
click at [260, 27] on icon "Go back" at bounding box center [260, 25] width 10 height 7
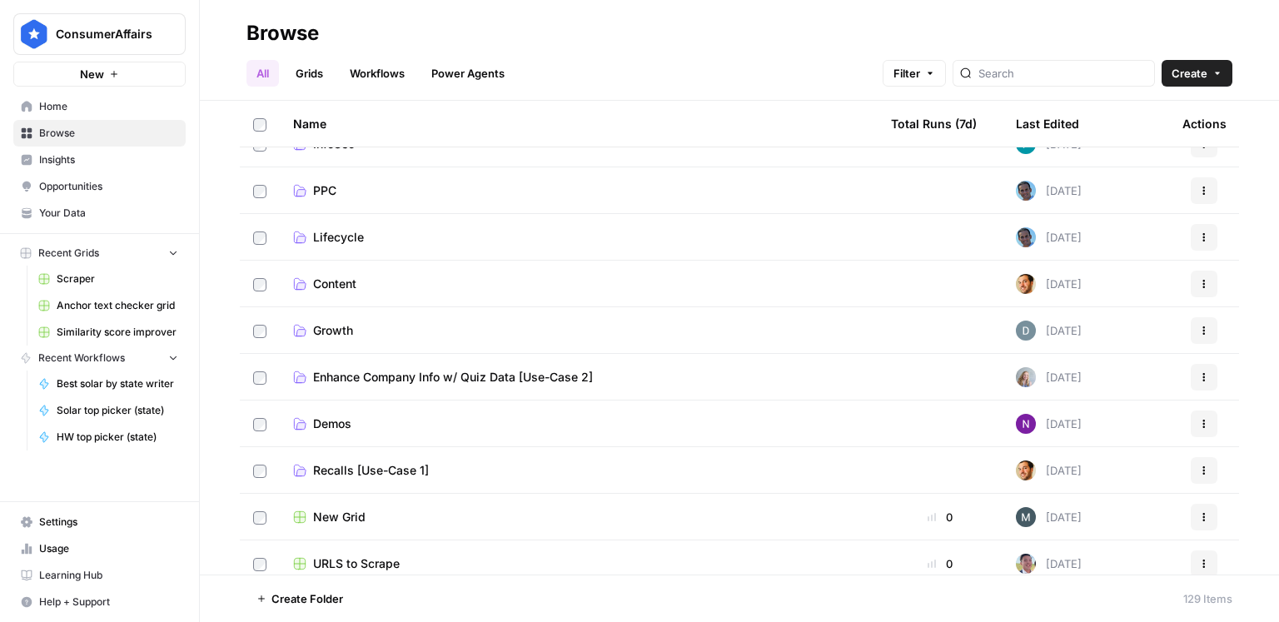
scroll to position [486, 0]
